Goal: Navigation & Orientation: Find specific page/section

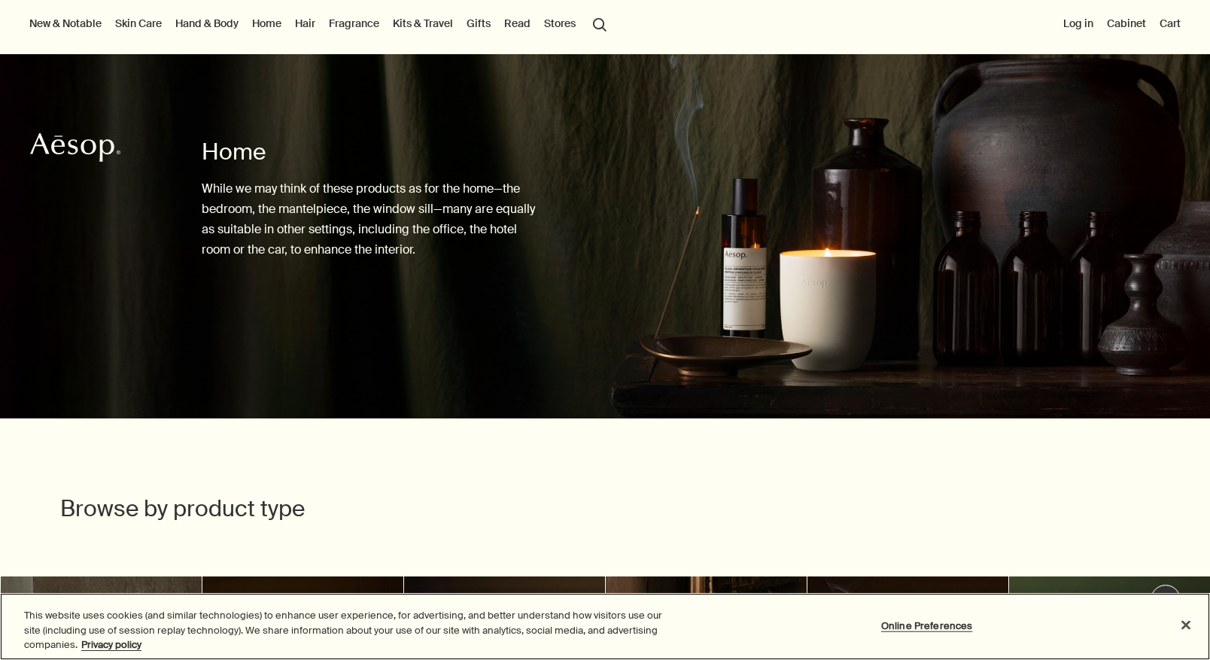
scroll to position [42, 0]
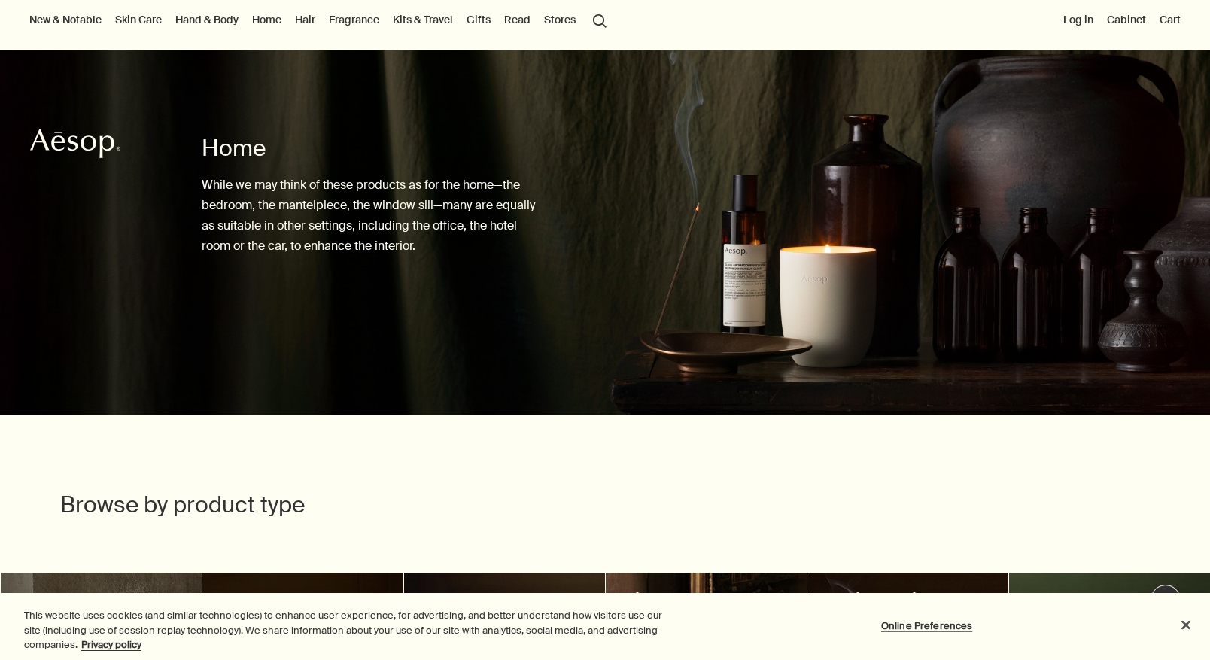
click at [275, 18] on link "Home" at bounding box center [266, 20] width 35 height 20
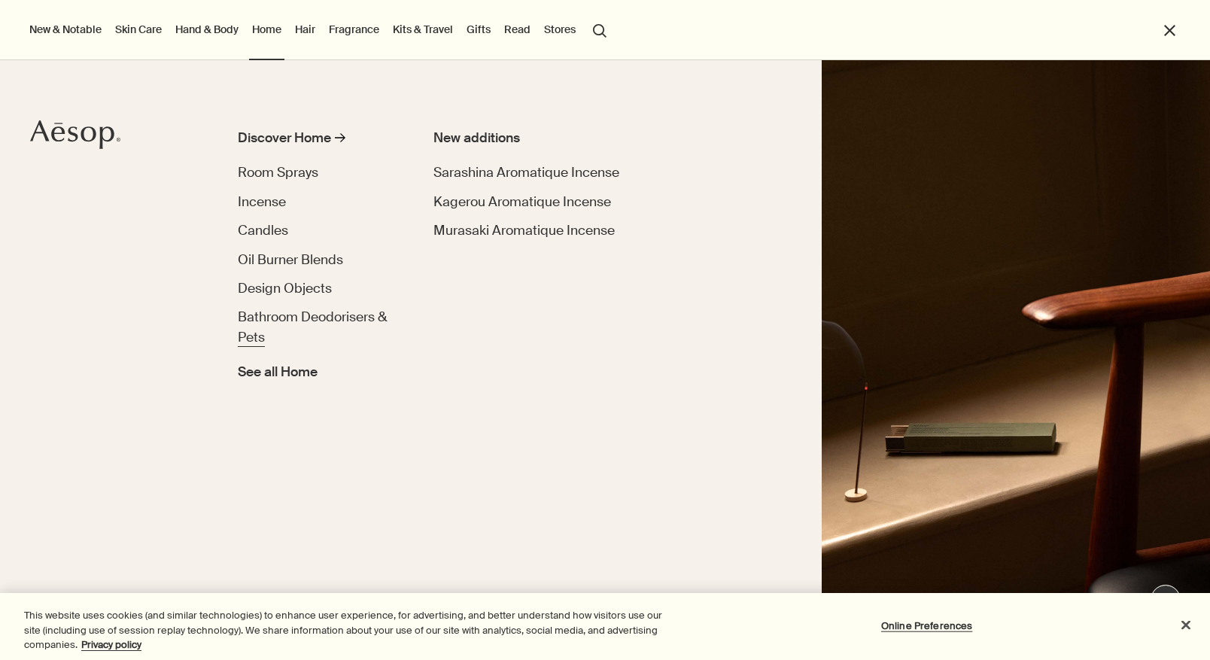
click at [327, 320] on span "Bathroom Deodorisers & Pets" at bounding box center [312, 327] width 149 height 36
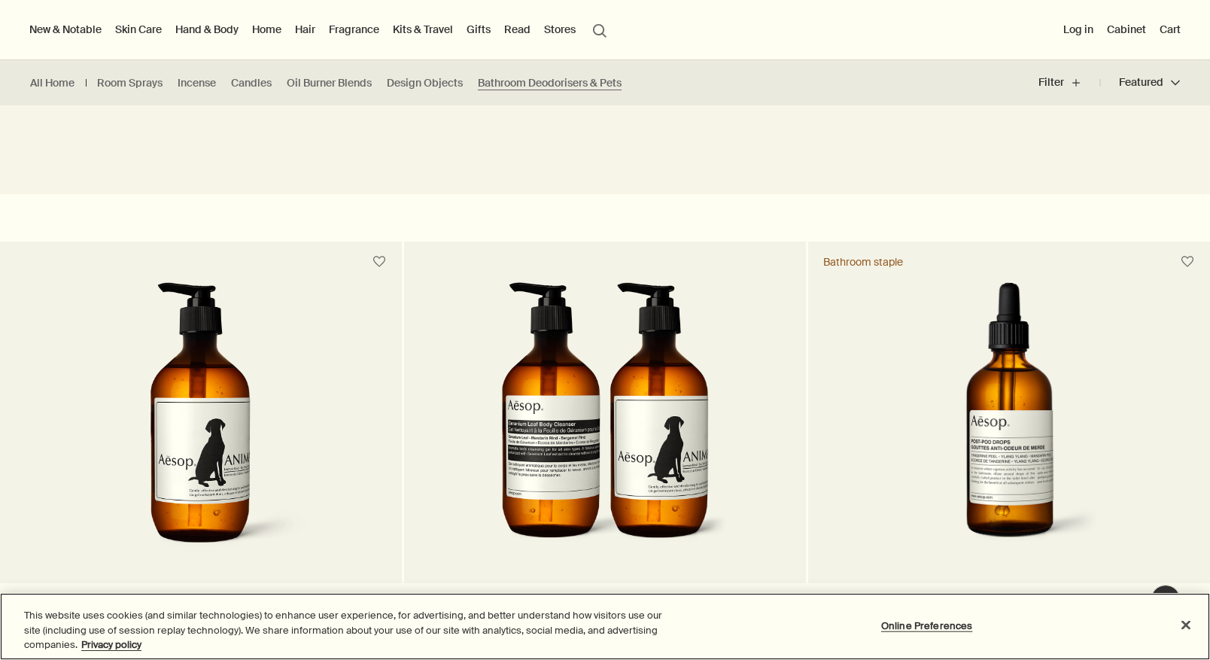
scroll to position [170, 0]
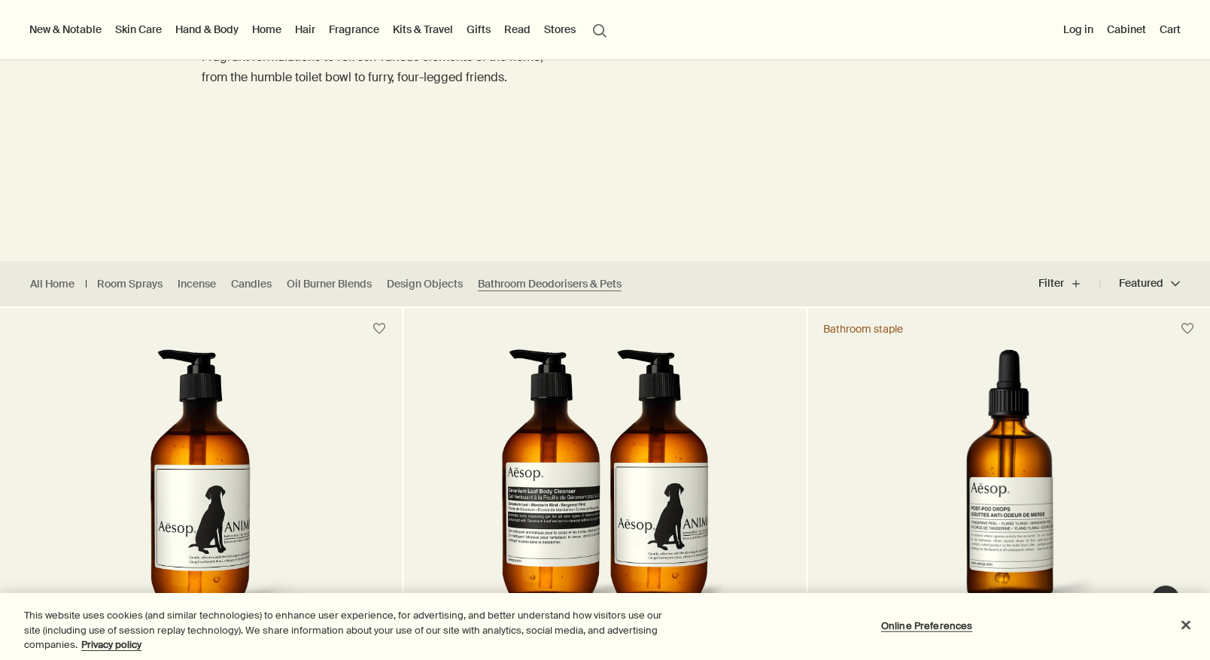
click at [274, 35] on link "Home" at bounding box center [266, 30] width 35 height 20
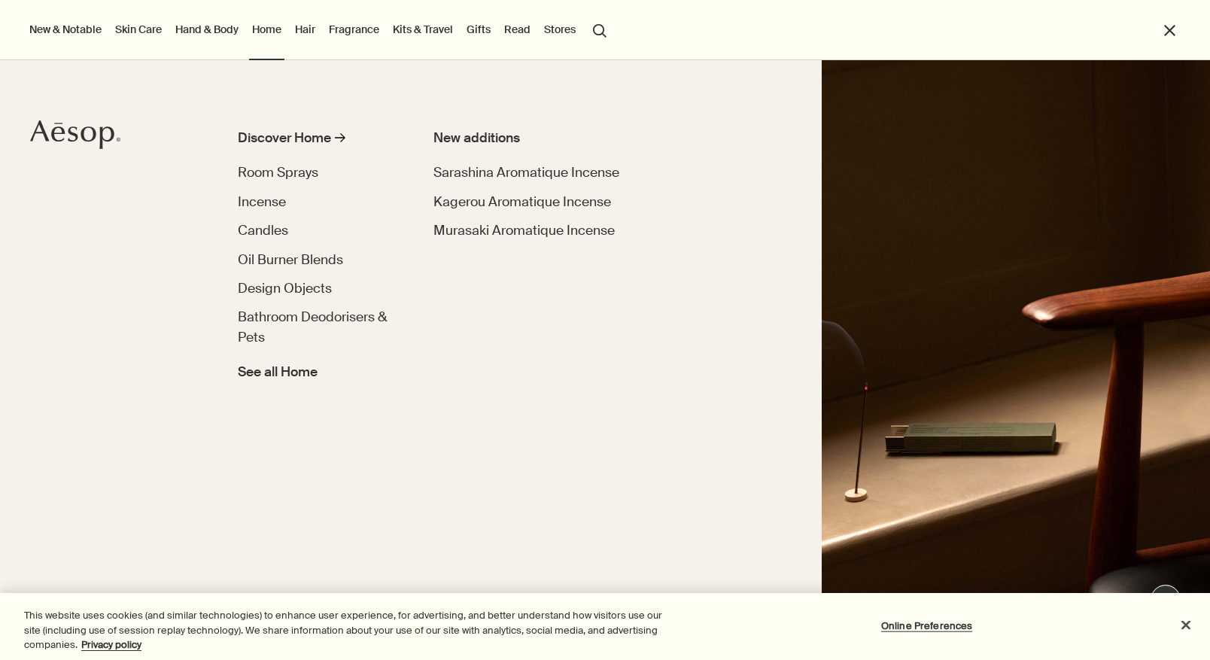
click at [274, 32] on link "Home" at bounding box center [266, 30] width 35 height 20
click at [279, 205] on span "Incense" at bounding box center [262, 201] width 48 height 17
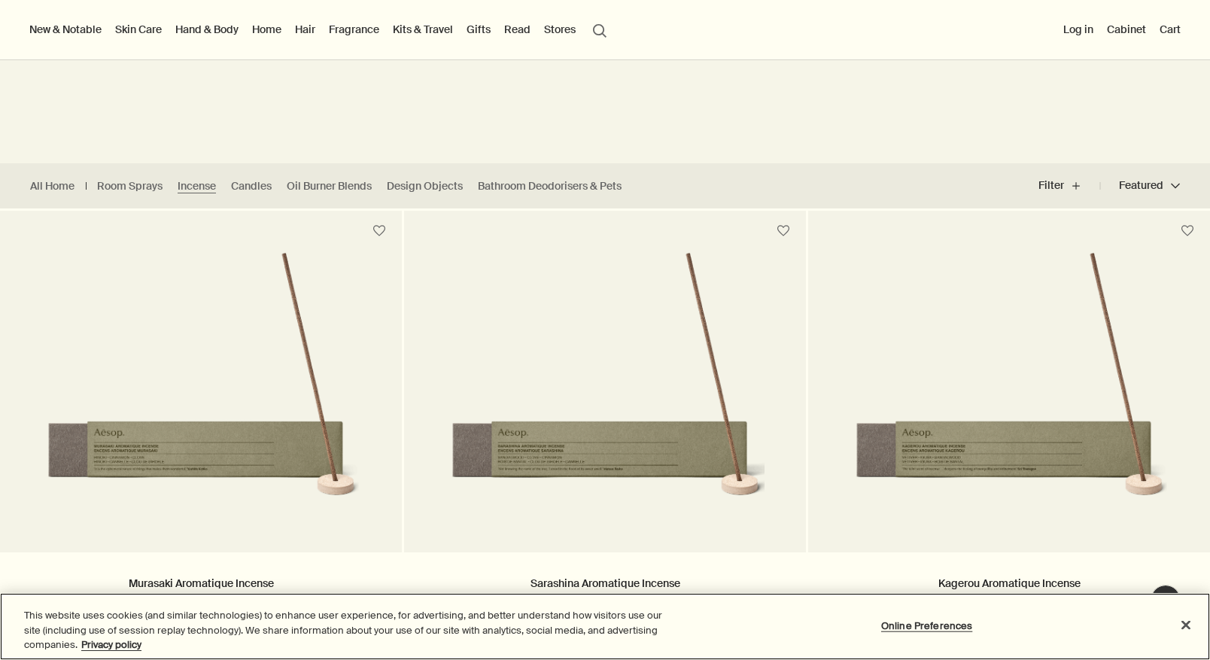
scroll to position [267, 0]
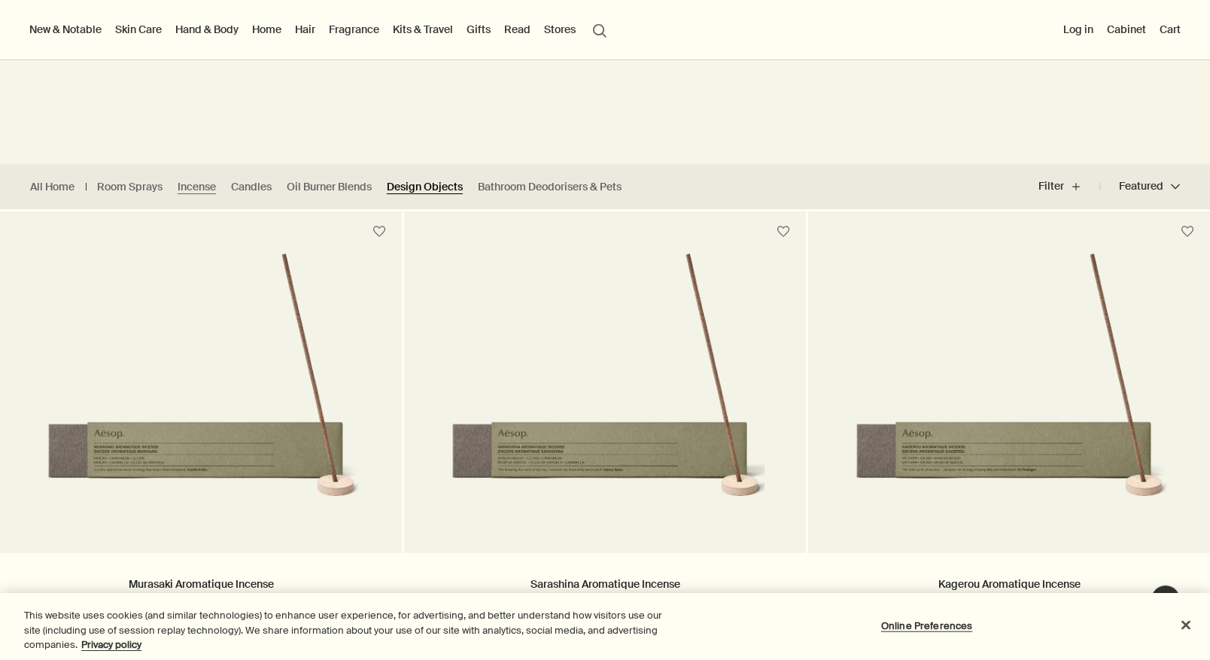
click at [421, 192] on link "Design Objects" at bounding box center [425, 187] width 76 height 14
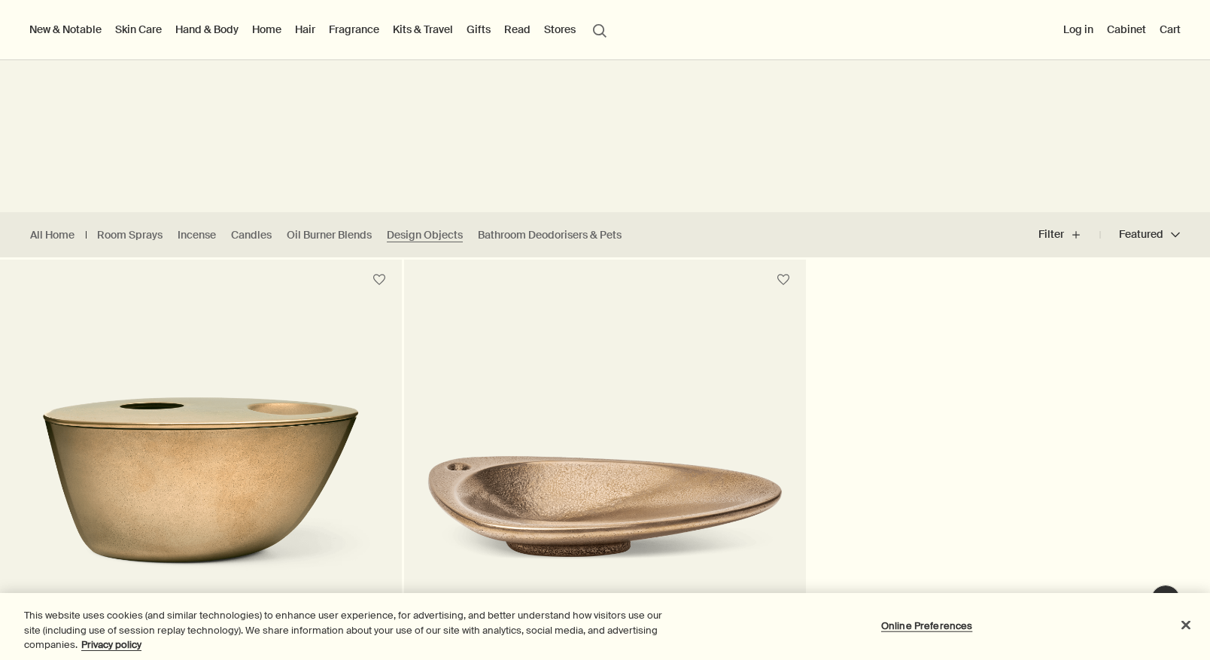
scroll to position [205, 0]
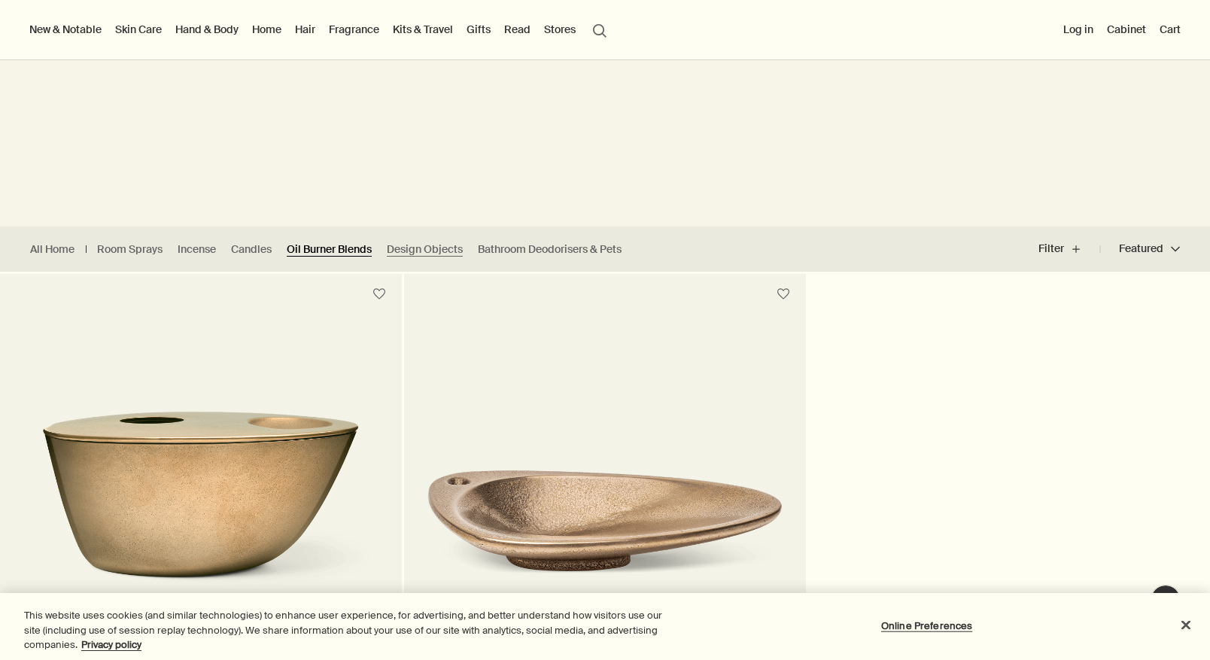
click at [335, 250] on link "Oil Burner Blends" at bounding box center [329, 249] width 85 height 14
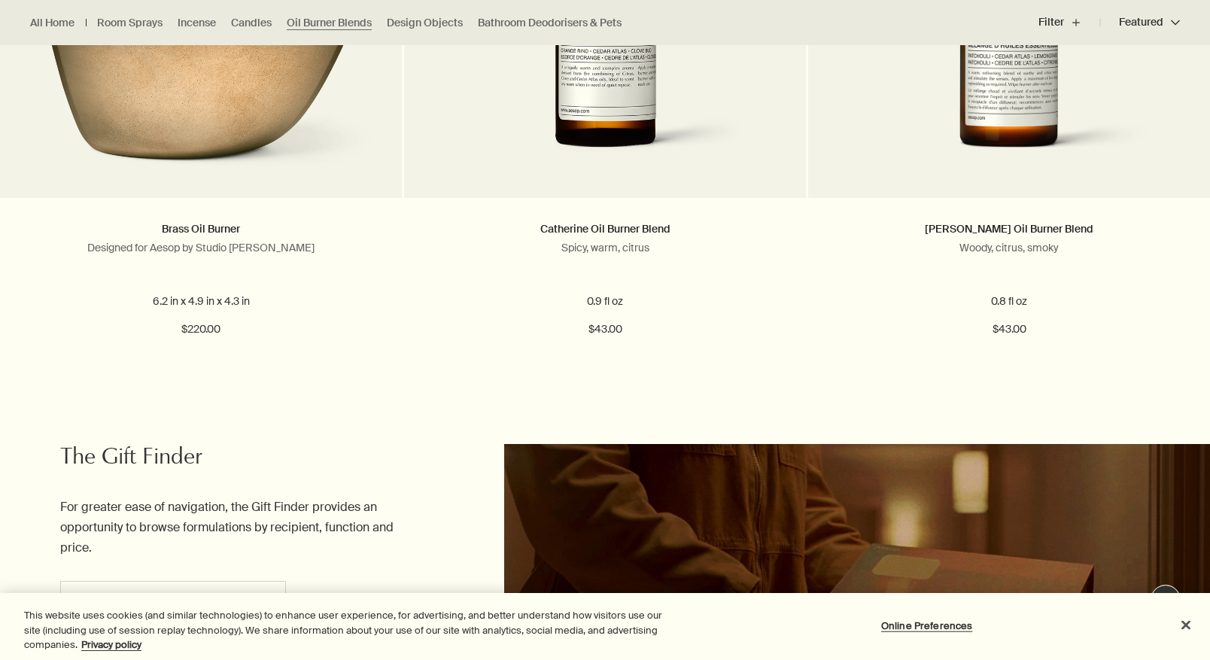
scroll to position [151, 0]
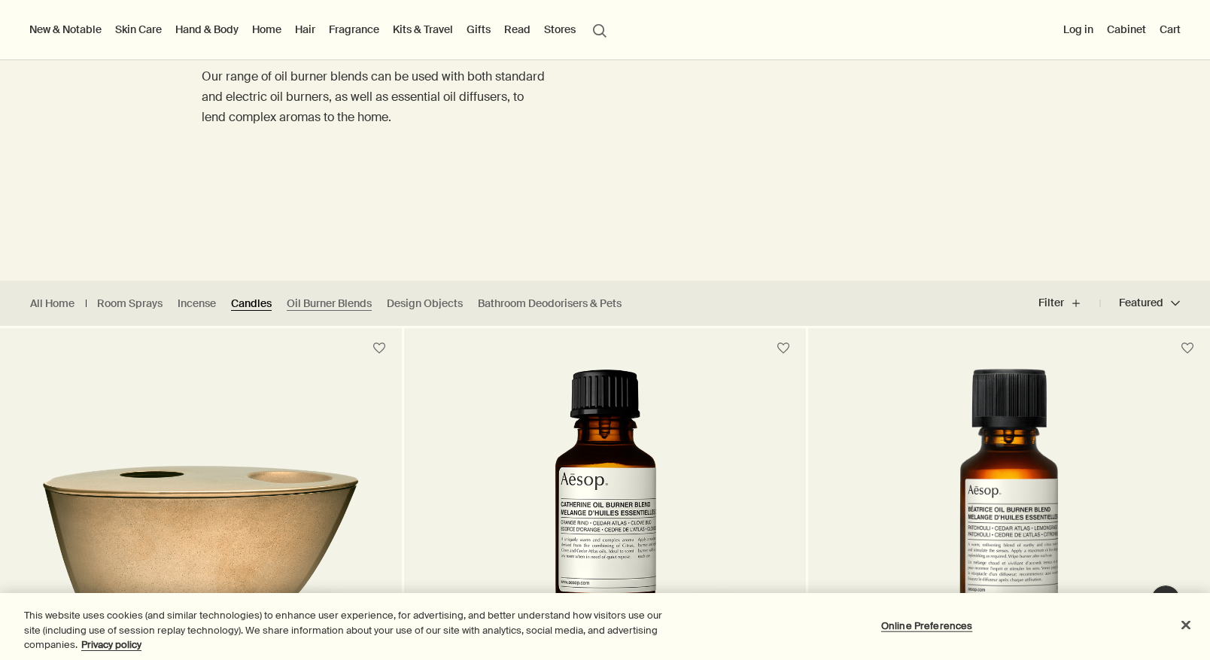
click at [254, 303] on link "Candles" at bounding box center [251, 304] width 41 height 14
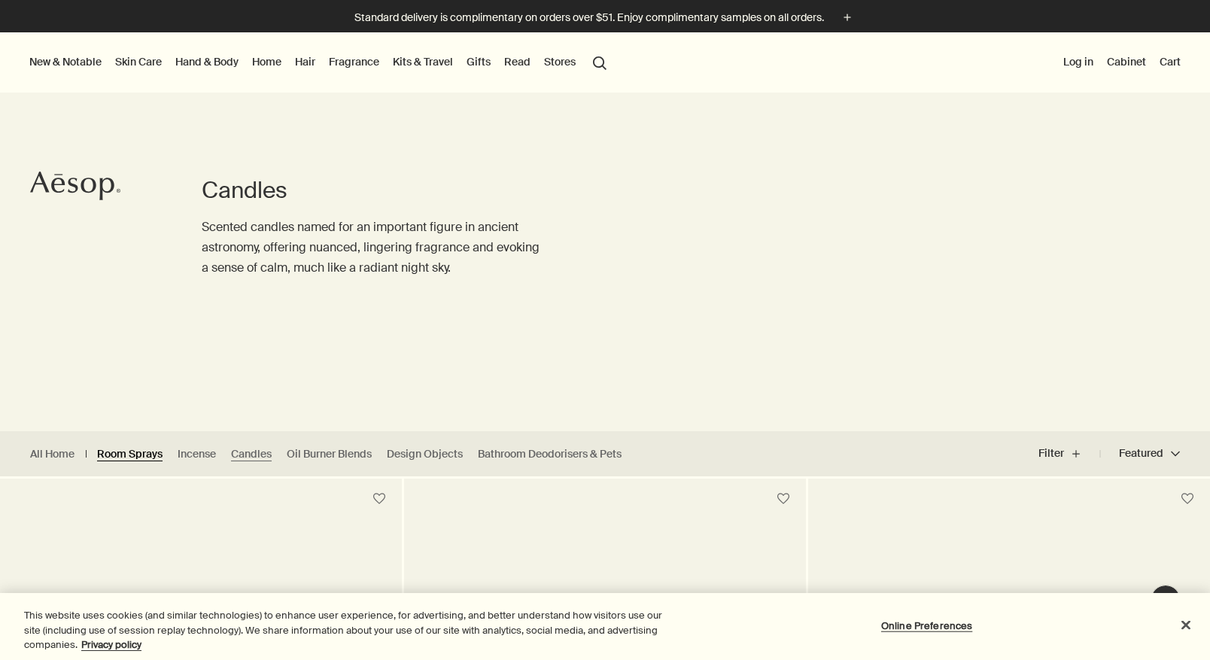
click at [157, 449] on link "Room Sprays" at bounding box center [129, 454] width 65 height 14
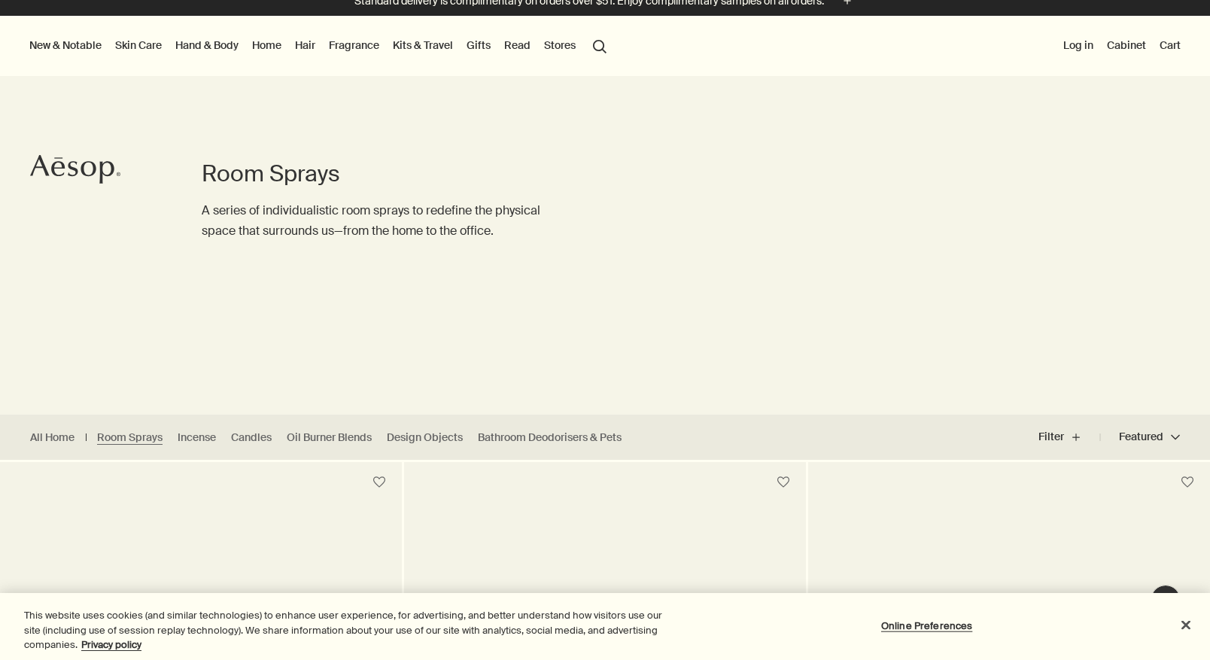
scroll to position [20, 0]
